Goal: Information Seeking & Learning: Learn about a topic

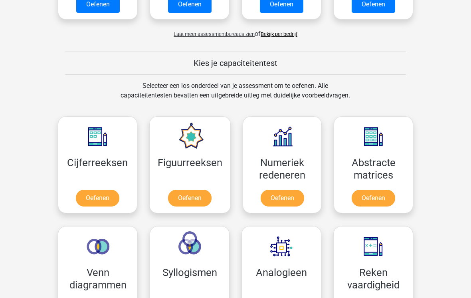
scroll to position [278, 0]
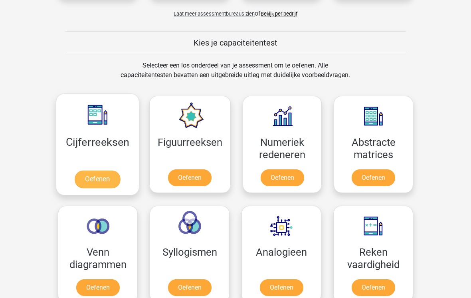
click at [104, 180] on link "Oefenen" at bounding box center [97, 179] width 45 height 18
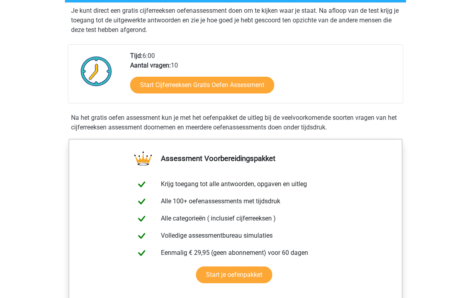
scroll to position [162, 0]
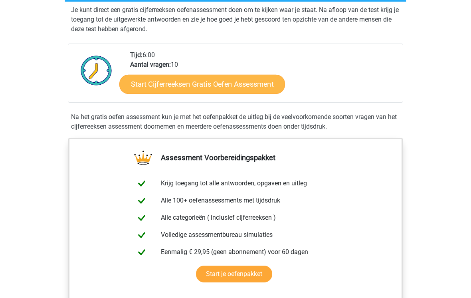
click at [234, 91] on link "Start Cijferreeksen Gratis Oefen Assessment" at bounding box center [202, 83] width 166 height 19
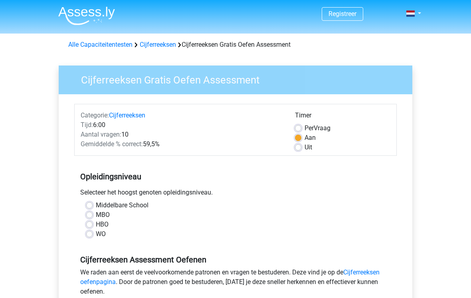
scroll to position [3, 0]
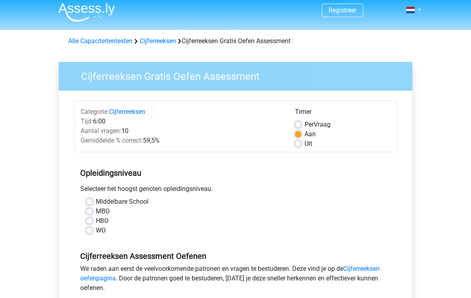
click at [96, 221] on label "HBO" at bounding box center [102, 221] width 13 height 10
click at [88, 221] on input "HBO" at bounding box center [89, 220] width 6 height 8
radio input "true"
click at [304, 146] on label "Uit" at bounding box center [308, 144] width 8 height 10
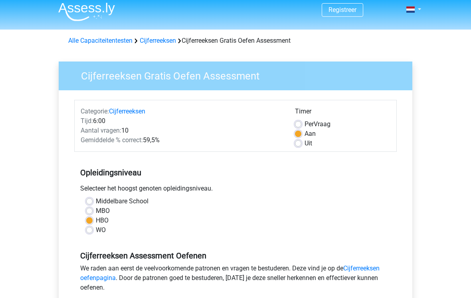
click at [297, 146] on input "Uit" at bounding box center [298, 143] width 6 height 8
radio input "true"
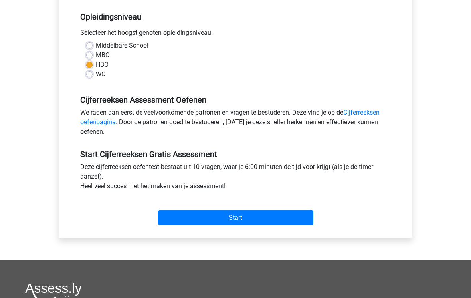
scroll to position [165, 0]
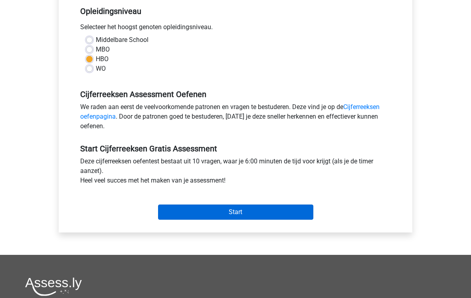
click at [267, 209] on input "Start" at bounding box center [235, 212] width 155 height 15
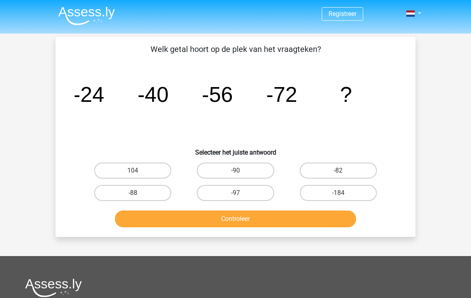
scroll to position [1, 0]
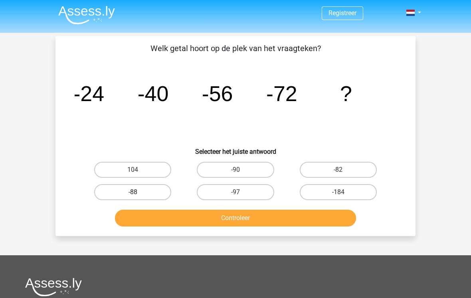
click at [141, 191] on label "-88" at bounding box center [132, 192] width 77 height 16
click at [138, 192] on input "-88" at bounding box center [135, 194] width 5 height 5
radio input "true"
click at [247, 219] on button "Controleer" at bounding box center [235, 217] width 241 height 17
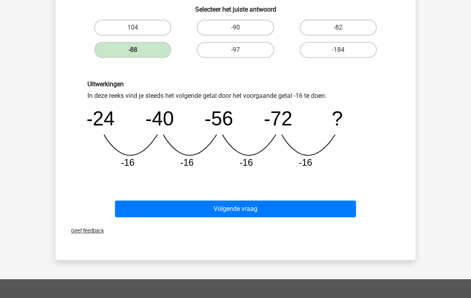
scroll to position [145, 0]
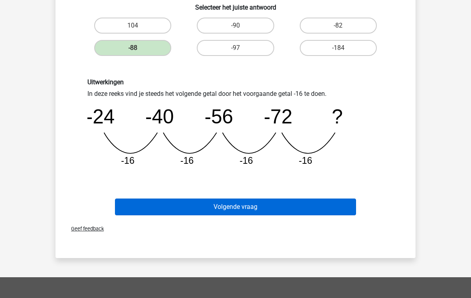
click at [239, 207] on button "Volgende vraag" at bounding box center [235, 206] width 241 height 17
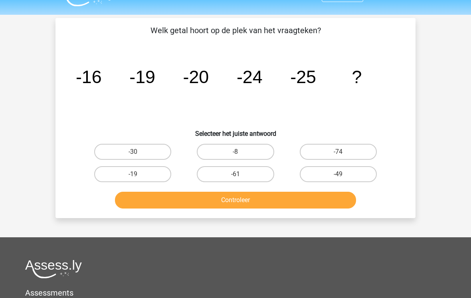
scroll to position [0, 0]
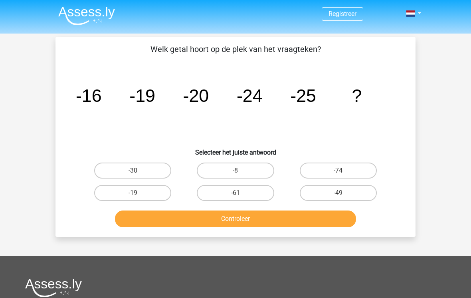
click at [277, 101] on icon "image/svg+xml -16 -19 -20 -24 -25 ?" at bounding box center [236, 101] width 322 height 81
click at [141, 174] on label "-30" at bounding box center [132, 170] width 77 height 16
click at [138, 174] on input "-30" at bounding box center [135, 172] width 5 height 5
radio input "true"
click at [242, 219] on button "Controleer" at bounding box center [235, 218] width 241 height 17
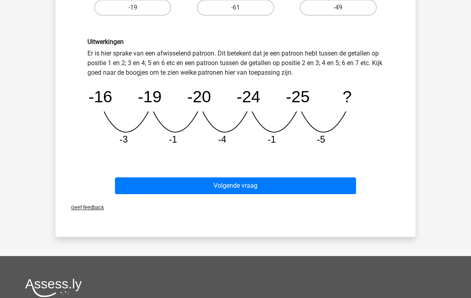
scroll to position [190, 0]
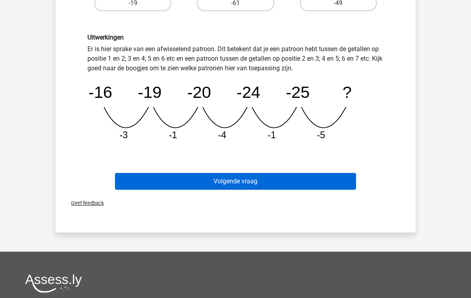
click at [255, 177] on button "Volgende vraag" at bounding box center [235, 181] width 241 height 17
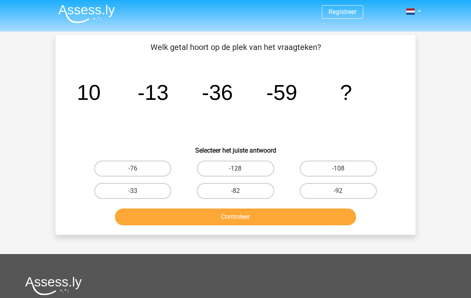
scroll to position [2, 0]
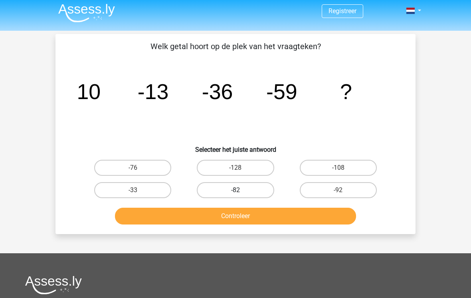
click at [245, 186] on label "-82" at bounding box center [235, 190] width 77 height 16
click at [241, 190] on input "-82" at bounding box center [237, 192] width 5 height 5
radio input "true"
click at [261, 218] on button "Controleer" at bounding box center [235, 215] width 241 height 17
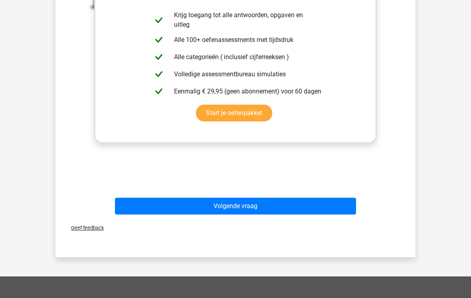
scroll to position [277, 0]
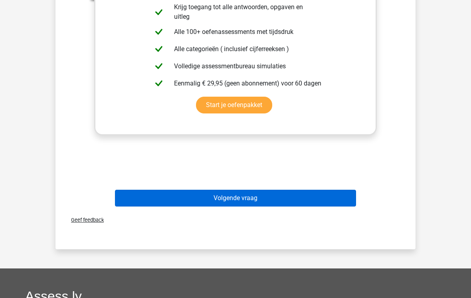
click at [238, 199] on button "Volgende vraag" at bounding box center [235, 198] width 241 height 17
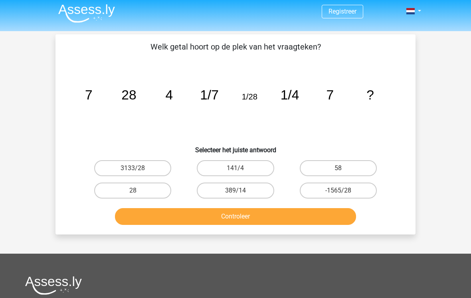
scroll to position [0, 0]
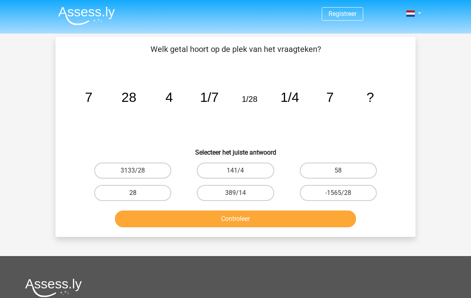
click at [127, 197] on label "28" at bounding box center [132, 193] width 77 height 16
click at [133, 197] on input "28" at bounding box center [135, 195] width 5 height 5
radio input "true"
click at [232, 214] on button "Controleer" at bounding box center [235, 218] width 241 height 17
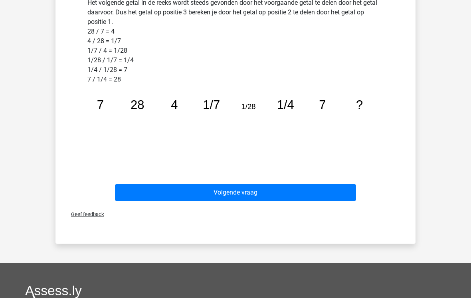
scroll to position [237, 0]
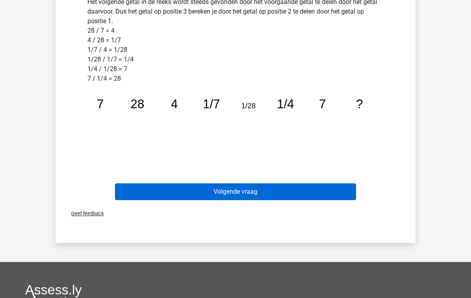
click at [244, 189] on button "Volgende vraag" at bounding box center [235, 191] width 241 height 17
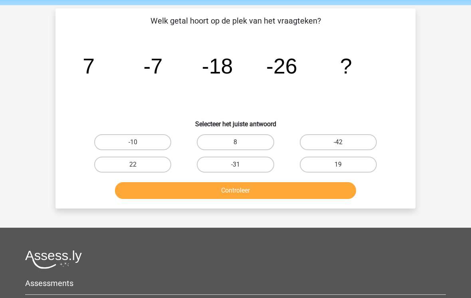
scroll to position [30, 0]
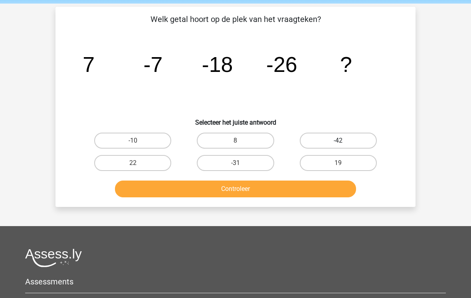
click at [350, 135] on label "-42" at bounding box center [338, 140] width 77 height 16
click at [343, 140] on input "-42" at bounding box center [340, 142] width 5 height 5
radio input "true"
click at [261, 186] on button "Controleer" at bounding box center [235, 188] width 241 height 17
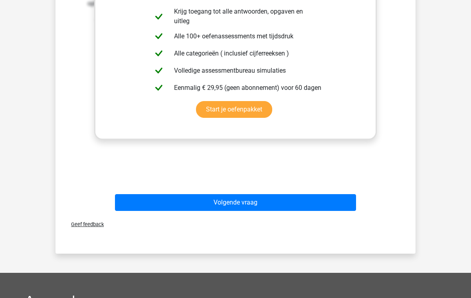
scroll to position [304, 0]
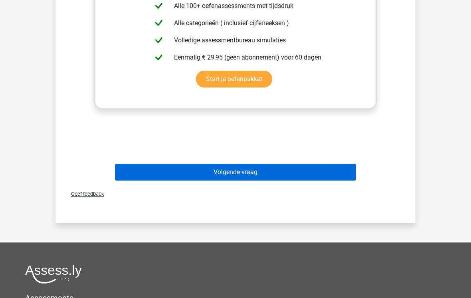
click at [236, 173] on button "Volgende vraag" at bounding box center [235, 172] width 241 height 17
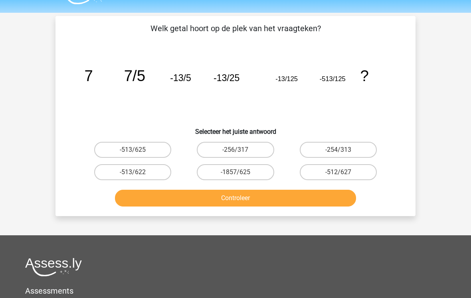
scroll to position [0, 0]
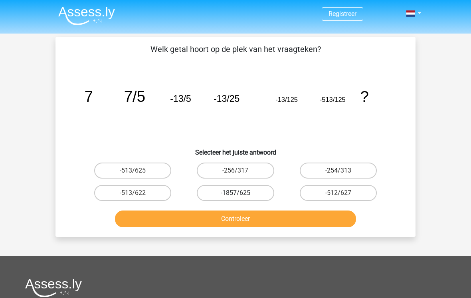
click at [244, 194] on label "-1857/625" at bounding box center [235, 193] width 77 height 16
click at [241, 194] on input "-1857/625" at bounding box center [237, 195] width 5 height 5
radio input "true"
click at [278, 215] on button "Controleer" at bounding box center [235, 218] width 241 height 17
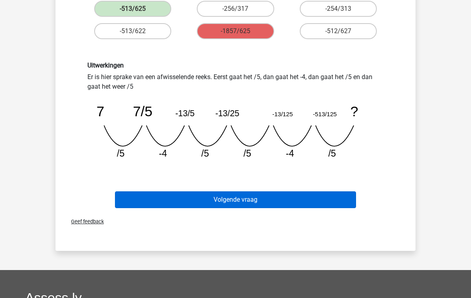
click at [263, 199] on button "Volgende vraag" at bounding box center [235, 200] width 241 height 17
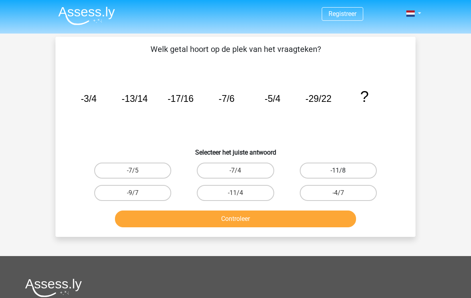
click at [342, 169] on label "-11/8" at bounding box center [338, 170] width 77 height 16
click at [342, 170] on input "-11/8" at bounding box center [340, 172] width 5 height 5
radio input "true"
click at [284, 217] on button "Controleer" at bounding box center [235, 218] width 241 height 17
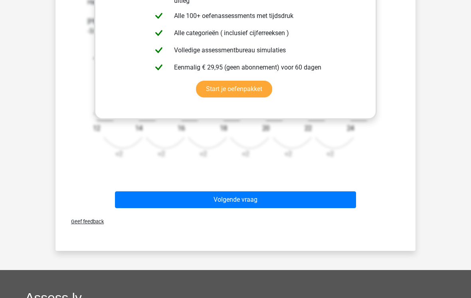
scroll to position [351, 0]
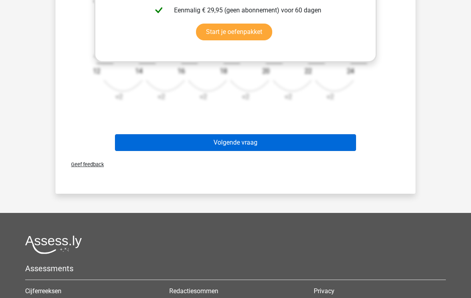
click at [243, 138] on button "Volgende vraag" at bounding box center [235, 142] width 241 height 17
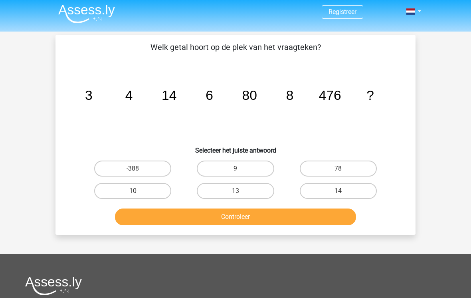
scroll to position [0, 0]
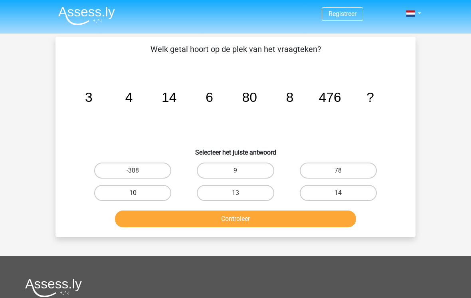
click at [127, 194] on label "10" at bounding box center [132, 193] width 77 height 16
click at [133, 194] on input "10" at bounding box center [135, 195] width 5 height 5
radio input "true"
click at [266, 223] on button "Controleer" at bounding box center [235, 218] width 241 height 17
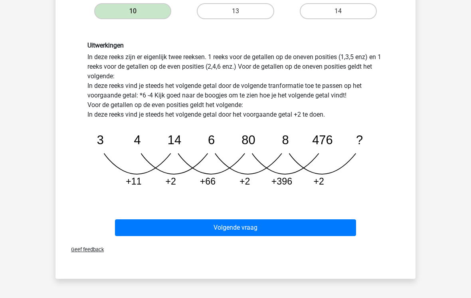
scroll to position [182, 0]
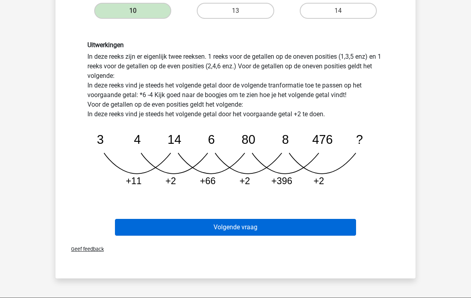
click at [269, 225] on button "Volgende vraag" at bounding box center [235, 227] width 241 height 17
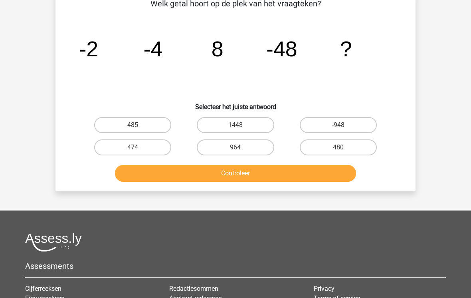
scroll to position [37, 0]
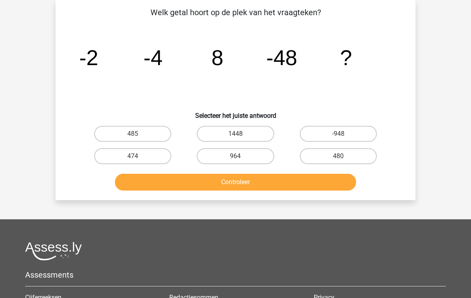
click at [341, 134] on input "-948" at bounding box center [340, 136] width 5 height 5
radio input "true"
click at [280, 185] on button "Controleer" at bounding box center [235, 182] width 241 height 17
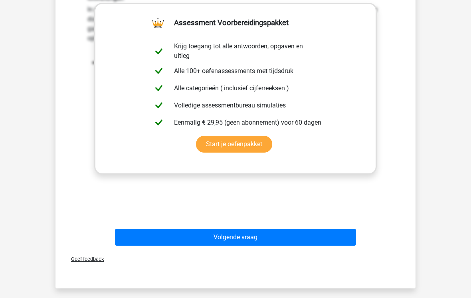
scroll to position [239, 0]
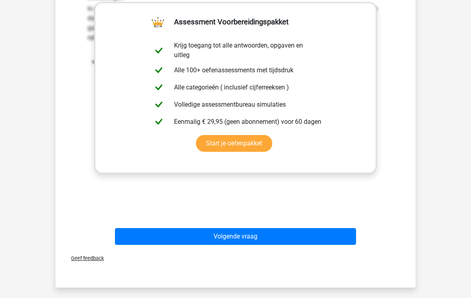
click at [355, 200] on div "Uitwerkingen In deze reeks vind je het tweede getal door het eerste getal *2 te…" at bounding box center [235, 97] width 334 height 247
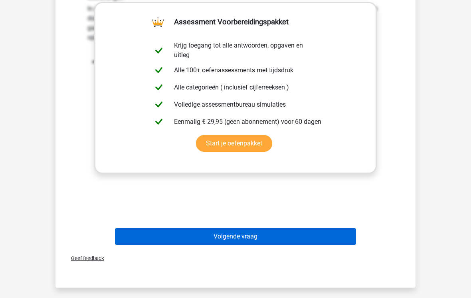
click at [255, 235] on button "Volgende vraag" at bounding box center [235, 236] width 241 height 17
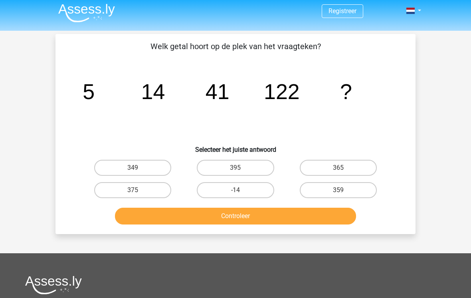
scroll to position [0, 0]
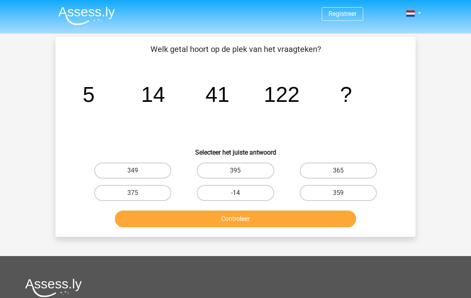
click at [244, 186] on label "-14" at bounding box center [235, 193] width 77 height 16
click at [241, 193] on input "-14" at bounding box center [237, 195] width 5 height 5
radio input "true"
click at [247, 191] on label "-14" at bounding box center [235, 193] width 77 height 16
click at [241, 193] on input "-14" at bounding box center [237, 195] width 5 height 5
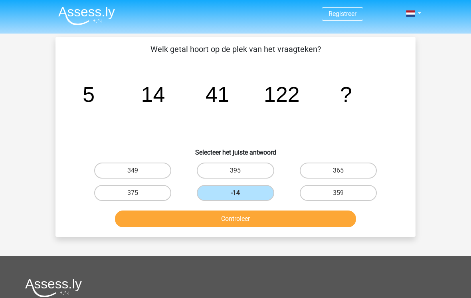
click at [264, 218] on button "Controleer" at bounding box center [235, 218] width 241 height 17
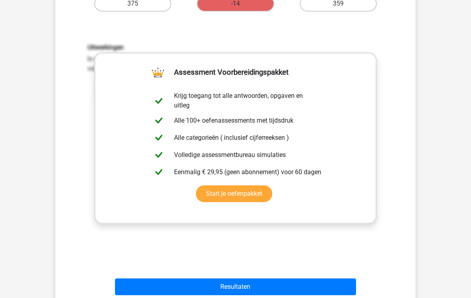
scroll to position [272, 0]
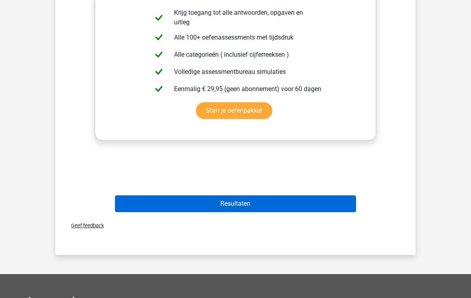
click at [251, 205] on button "Resultaten" at bounding box center [235, 203] width 241 height 17
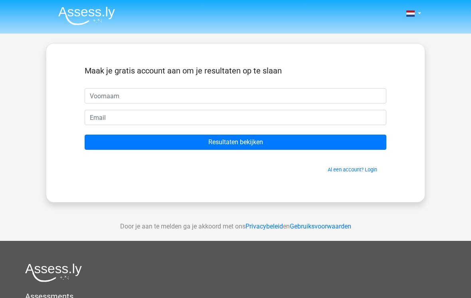
scroll to position [2, 0]
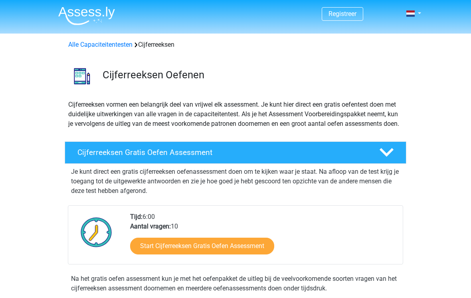
scroll to position [174, 0]
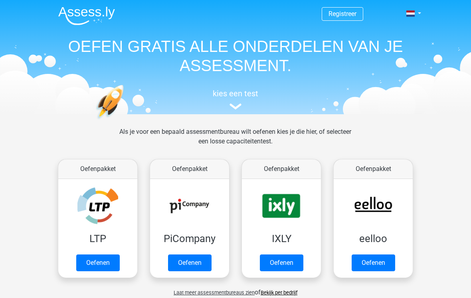
scroll to position [291, 0]
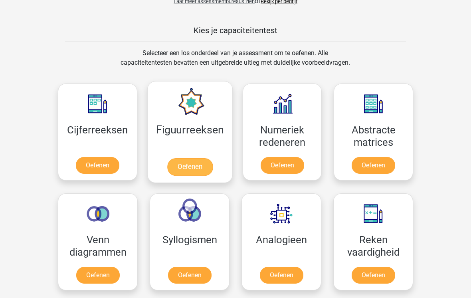
click at [188, 165] on link "Oefenen" at bounding box center [189, 167] width 45 height 18
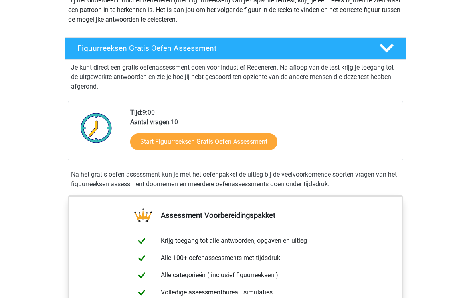
scroll to position [104, 0]
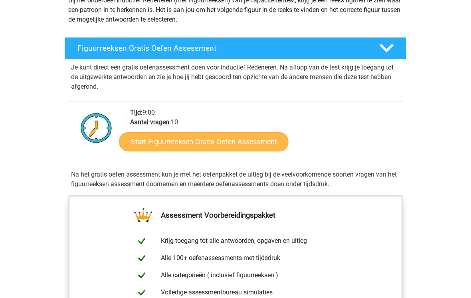
click at [226, 142] on link "Start Figuurreeksen Gratis Oefen Assessment" at bounding box center [203, 141] width 169 height 19
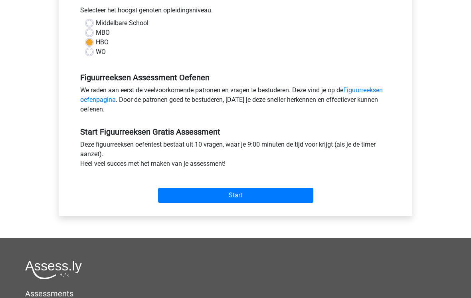
scroll to position [182, 0]
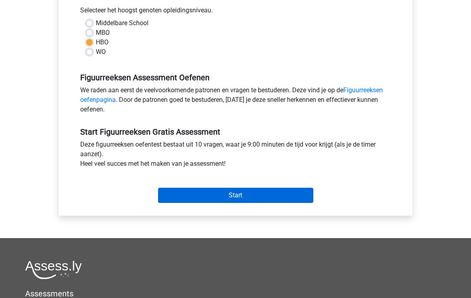
click at [262, 194] on input "Start" at bounding box center [235, 195] width 155 height 15
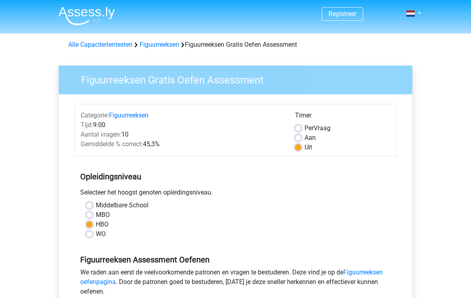
scroll to position [194, 0]
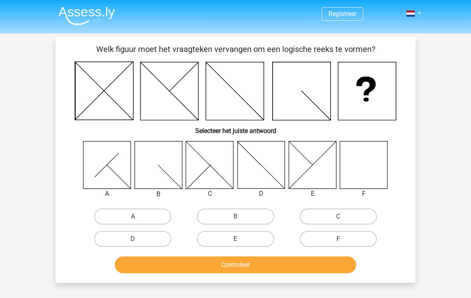
scroll to position [2, 0]
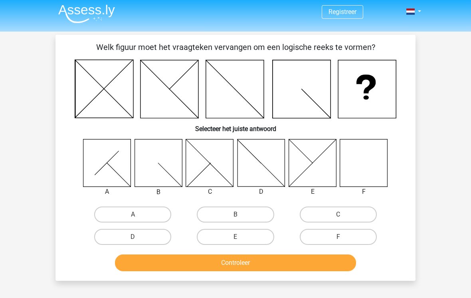
click at [367, 160] on icon at bounding box center [363, 162] width 47 height 47
click at [359, 156] on icon at bounding box center [363, 162] width 47 height 47
click at [339, 237] on input "F" at bounding box center [340, 239] width 5 height 5
radio input "true"
click at [296, 252] on div "Controleer" at bounding box center [235, 261] width 334 height 26
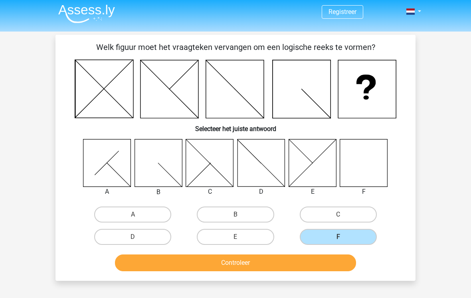
click at [294, 263] on button "Controleer" at bounding box center [235, 262] width 241 height 17
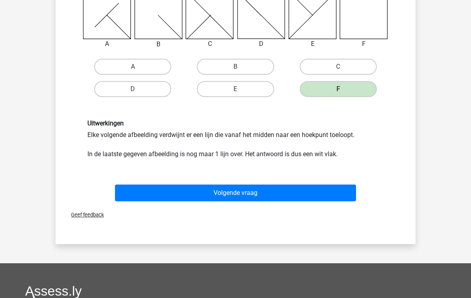
scroll to position [152, 0]
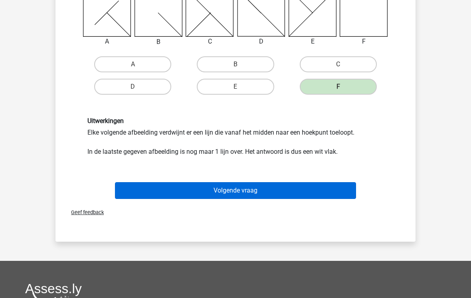
click at [253, 191] on button "Volgende vraag" at bounding box center [235, 190] width 241 height 17
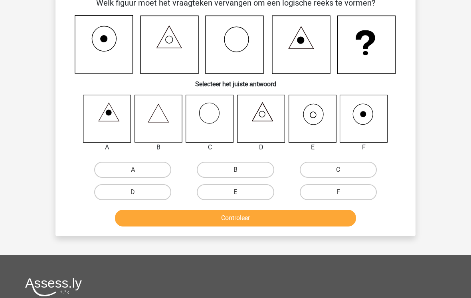
scroll to position [37, 0]
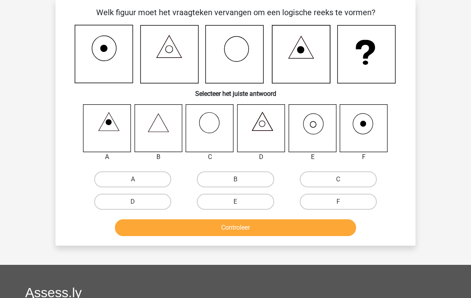
click at [314, 128] on icon at bounding box center [311, 127] width 47 height 47
click at [247, 199] on label "E" at bounding box center [235, 202] width 77 height 16
click at [241, 201] on input "E" at bounding box center [237, 203] width 5 height 5
radio input "true"
click at [248, 227] on button "Controleer" at bounding box center [235, 227] width 241 height 17
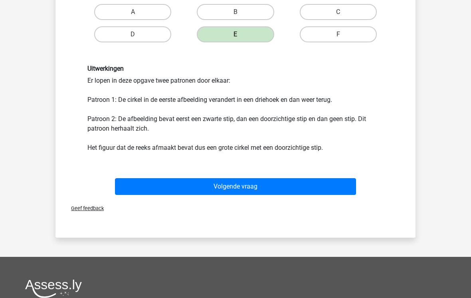
scroll to position [214, 0]
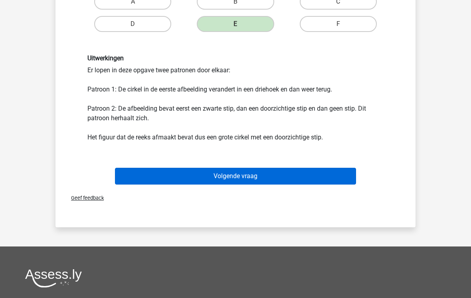
click at [245, 173] on button "Volgende vraag" at bounding box center [235, 176] width 241 height 17
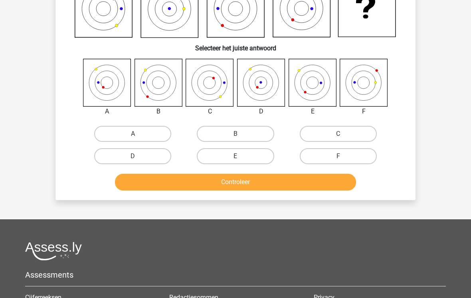
scroll to position [37, 0]
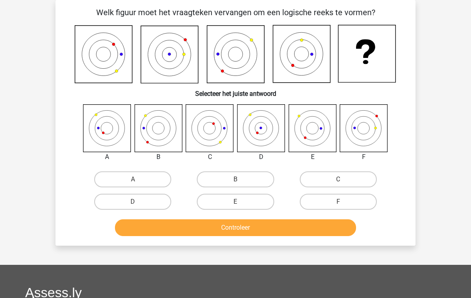
click at [106, 122] on icon at bounding box center [106, 127] width 47 height 47
click at [132, 179] on label "A" at bounding box center [132, 179] width 77 height 16
click at [133, 179] on input "A" at bounding box center [135, 181] width 5 height 5
radio input "true"
click at [230, 232] on button "Controleer" at bounding box center [235, 227] width 241 height 17
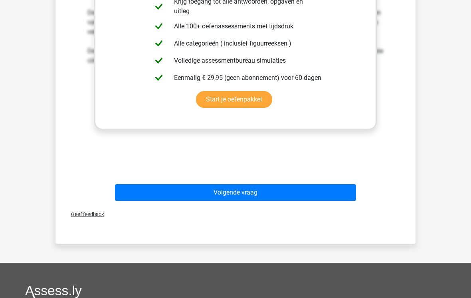
scroll to position [330, 0]
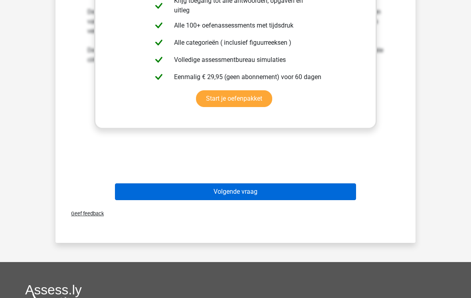
click at [240, 188] on button "Volgende vraag" at bounding box center [235, 191] width 241 height 17
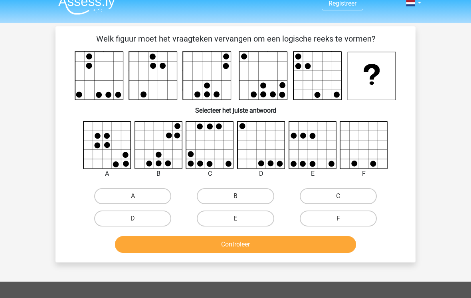
scroll to position [10, 0]
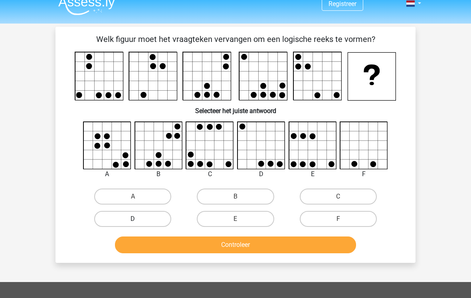
click at [145, 215] on label "D" at bounding box center [132, 219] width 77 height 16
click at [138, 219] on input "D" at bounding box center [135, 221] width 5 height 5
radio input "true"
click at [235, 252] on button "Controleer" at bounding box center [235, 244] width 241 height 17
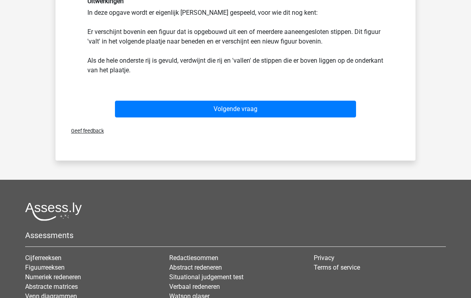
scroll to position [267, 0]
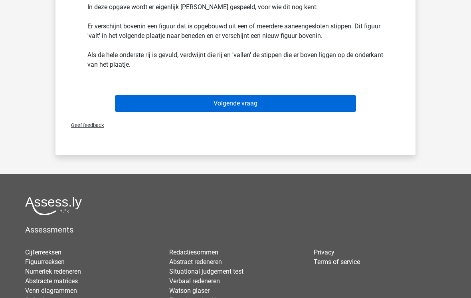
click at [244, 104] on button "Volgende vraag" at bounding box center [235, 103] width 241 height 17
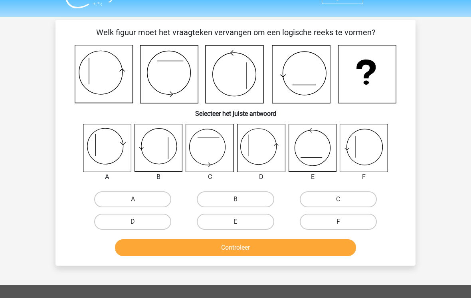
scroll to position [17, 0]
click at [51, 121] on div "Vraag 5 van de 10 Categorie: figuurreeksen set 1 Welk figuur moet het vraagteke…" at bounding box center [235, 142] width 373 height 245
click at [142, 219] on label "D" at bounding box center [132, 221] width 77 height 16
click at [138, 221] on input "D" at bounding box center [135, 223] width 5 height 5
radio input "true"
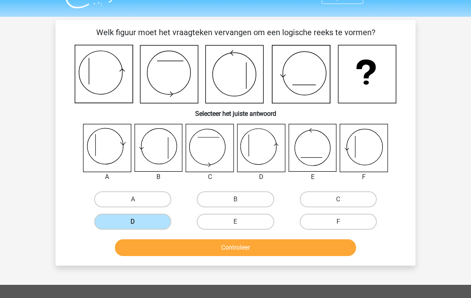
click at [239, 247] on button "Controleer" at bounding box center [235, 247] width 241 height 17
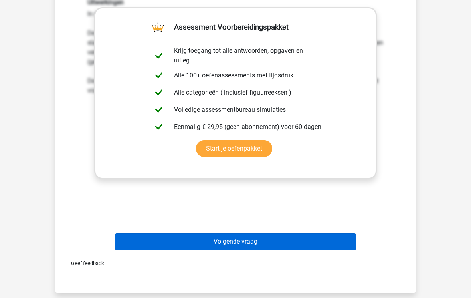
click at [271, 242] on button "Volgende vraag" at bounding box center [235, 241] width 241 height 17
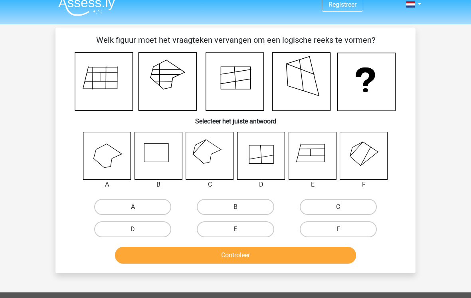
scroll to position [8, 0]
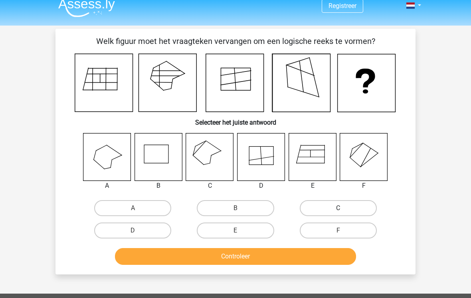
click at [341, 207] on label "C" at bounding box center [338, 208] width 77 height 16
click at [341, 208] on input "C" at bounding box center [340, 210] width 5 height 5
radio input "true"
click at [265, 260] on button "Controleer" at bounding box center [235, 256] width 241 height 17
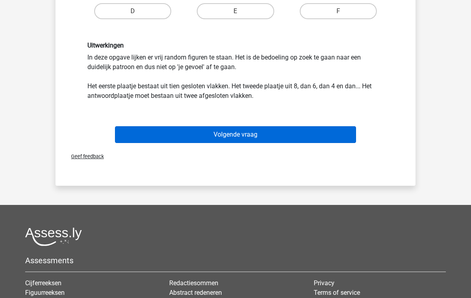
click at [244, 136] on button "Volgende vraag" at bounding box center [235, 134] width 241 height 17
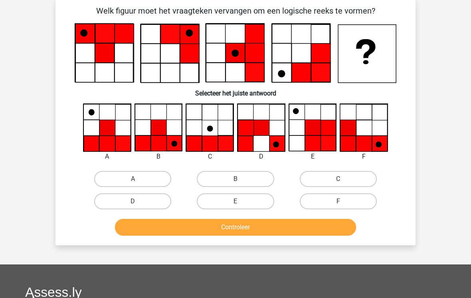
scroll to position [37, 0]
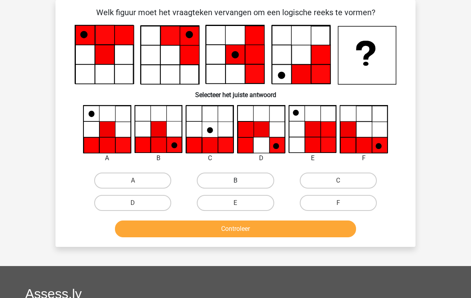
click at [229, 174] on label "B" at bounding box center [235, 180] width 77 height 16
click at [235, 180] on input "B" at bounding box center [237, 182] width 5 height 5
radio input "true"
click at [248, 231] on button "Controleer" at bounding box center [235, 228] width 241 height 17
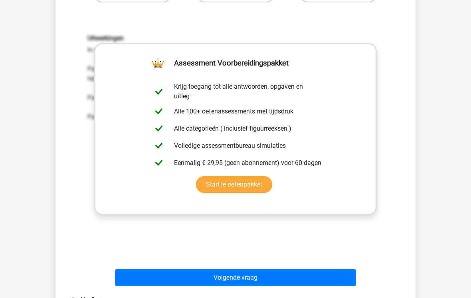
scroll to position [277, 0]
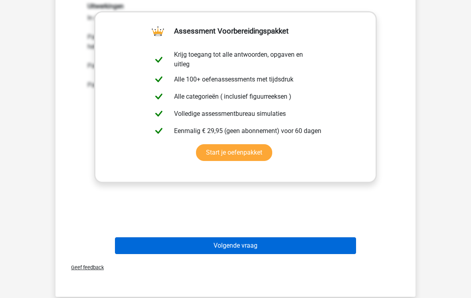
click at [238, 241] on button "Volgende vraag" at bounding box center [235, 245] width 241 height 17
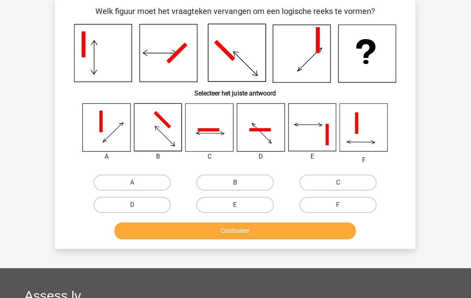
scroll to position [38, 0]
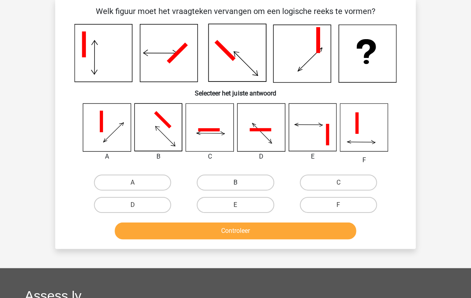
click at [237, 181] on label "B" at bounding box center [235, 182] width 77 height 16
click at [237, 182] on input "B" at bounding box center [237, 184] width 5 height 5
radio input "true"
click at [244, 226] on button "Controleer" at bounding box center [235, 230] width 241 height 17
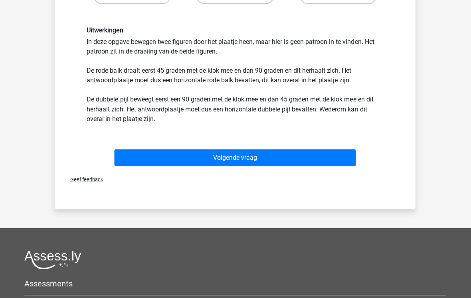
scroll to position [255, 0]
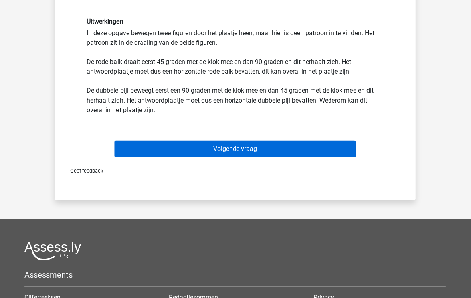
click at [235, 152] on button "Volgende vraag" at bounding box center [235, 148] width 241 height 17
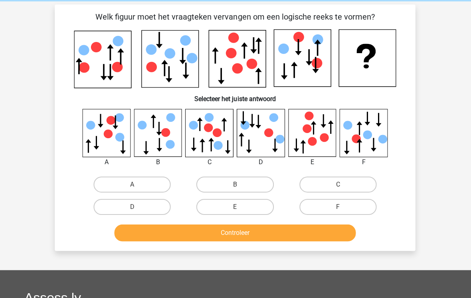
scroll to position [0, 0]
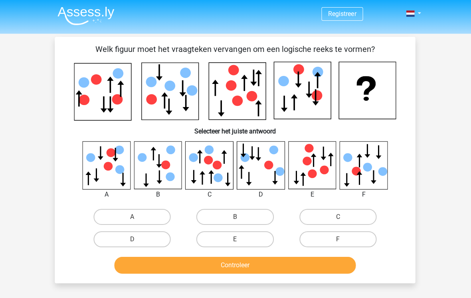
click at [148, 189] on div "B" at bounding box center [158, 194] width 60 height 10
click at [164, 199] on div "A B C" at bounding box center [235, 195] width 334 height 109
click at [414, 153] on div "Welk figuur moet het vraagteken vervangen om een logische reeks te vormen?" at bounding box center [235, 159] width 360 height 245
click at [150, 158] on icon at bounding box center [157, 164] width 47 height 47
click at [243, 217] on label "B" at bounding box center [235, 216] width 77 height 16
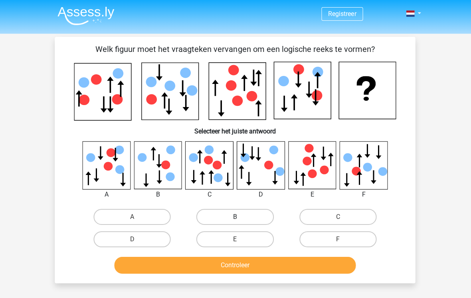
click at [241, 217] on input "B" at bounding box center [237, 218] width 5 height 5
radio input "true"
click at [267, 263] on button "Controleer" at bounding box center [235, 264] width 241 height 17
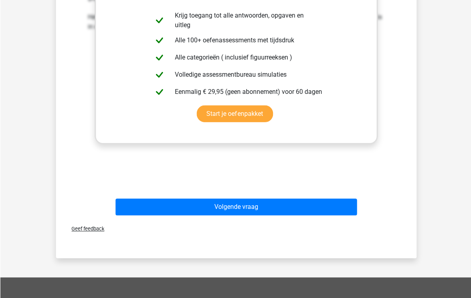
scroll to position [318, 0]
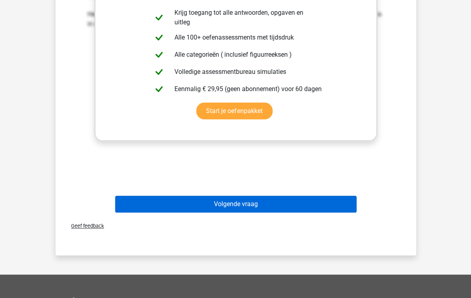
click at [232, 203] on button "Volgende vraag" at bounding box center [235, 204] width 241 height 17
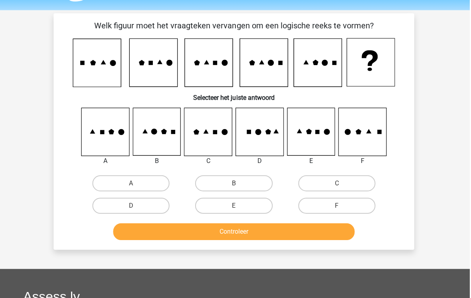
scroll to position [0, 0]
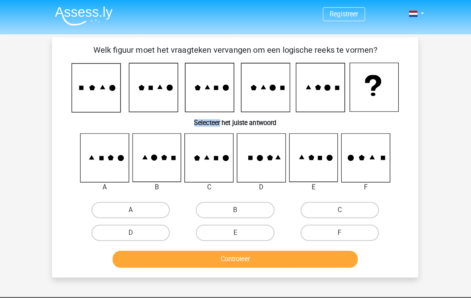
click at [153, 123] on h6 "Selecteer het juiste antwoord" at bounding box center [235, 118] width 334 height 14
click at [206, 157] on icon at bounding box center [209, 154] width 47 height 47
click at [143, 226] on label "D" at bounding box center [132, 229] width 77 height 16
click at [138, 229] on input "D" at bounding box center [135, 231] width 5 height 5
radio input "true"
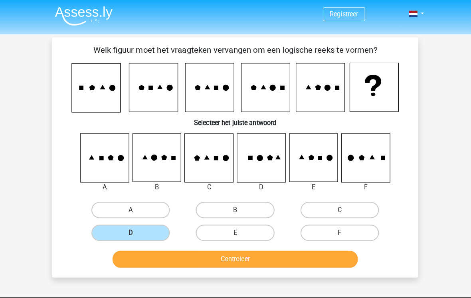
click at [277, 260] on button "Controleer" at bounding box center [235, 254] width 241 height 17
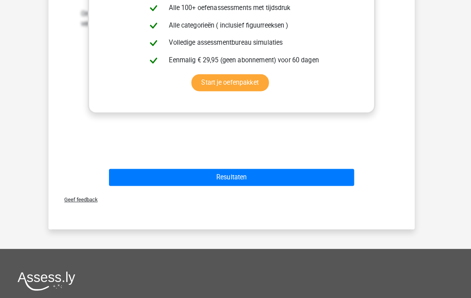
scroll to position [340, 0]
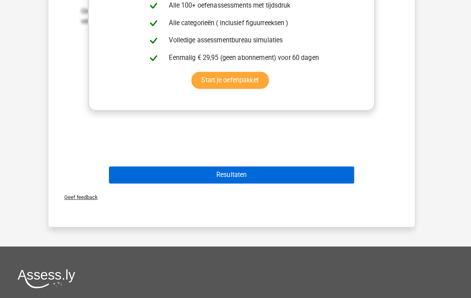
click at [237, 172] on button "Resultaten" at bounding box center [235, 172] width 241 height 17
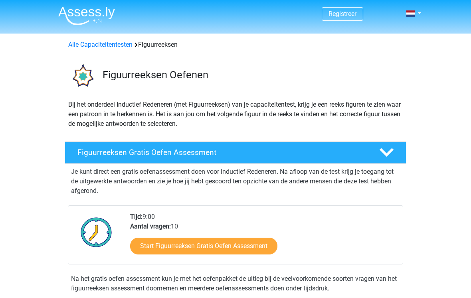
scroll to position [117, 0]
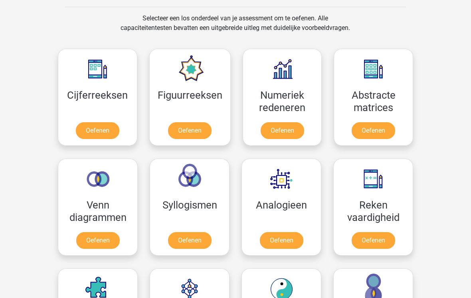
scroll to position [325, 0]
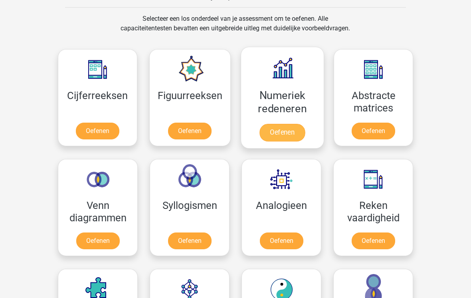
click at [281, 130] on link "Oefenen" at bounding box center [281, 133] width 45 height 18
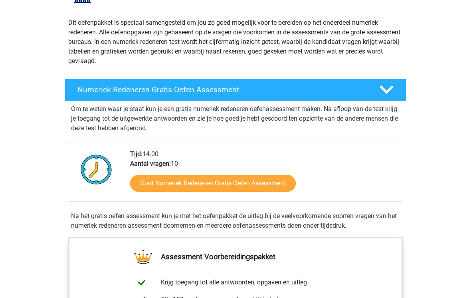
scroll to position [99, 0]
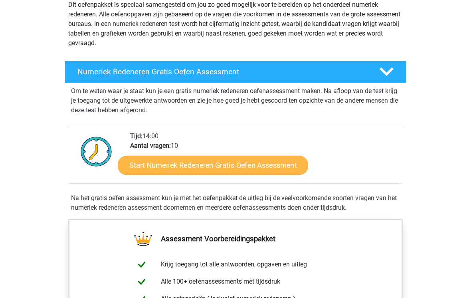
click at [239, 170] on link "Start Numeriek Redeneren Gratis Oefen Assessment" at bounding box center [213, 165] width 190 height 19
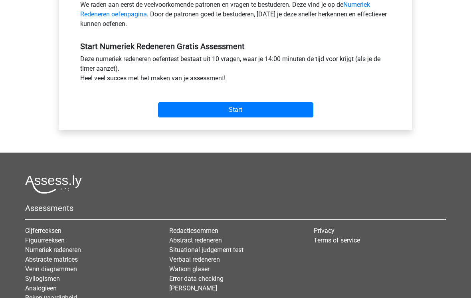
scroll to position [275, 0]
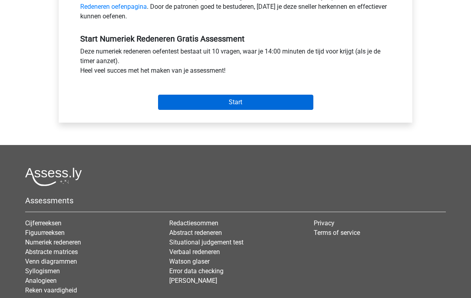
click at [246, 105] on input "Start" at bounding box center [235, 102] width 155 height 15
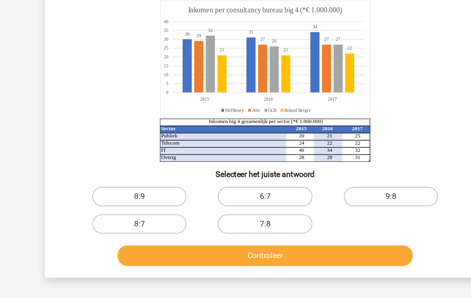
scroll to position [72, 0]
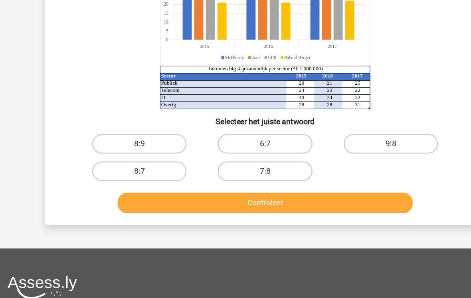
click at [235, 184] on input "7:8" at bounding box center [237, 186] width 5 height 5
radio input "true"
click at [246, 201] on button "Controleer" at bounding box center [235, 209] width 241 height 17
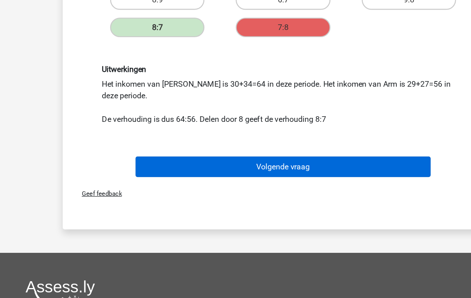
click at [310, 172] on button "Volgende vraag" at bounding box center [235, 180] width 241 height 17
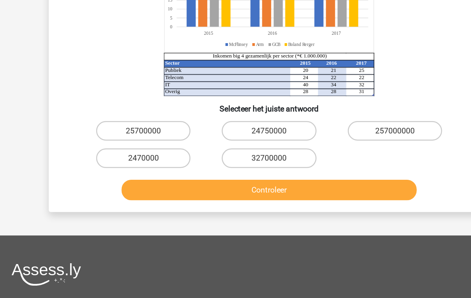
scroll to position [36, 0]
